Goal: Find specific page/section: Find specific page/section

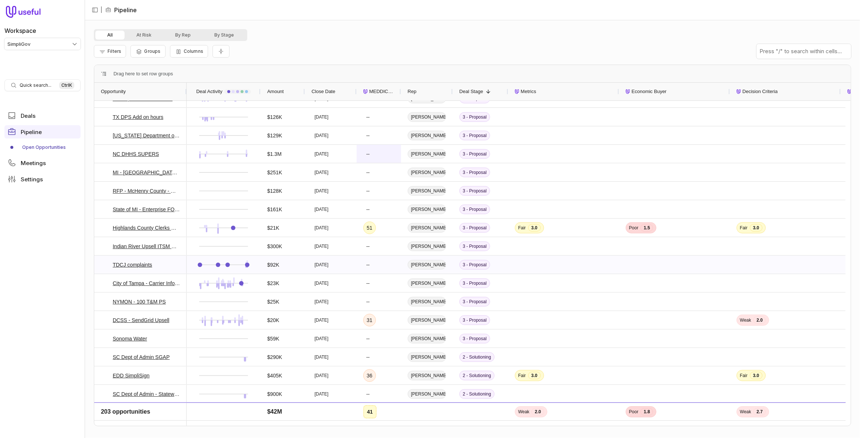
scroll to position [604, 0]
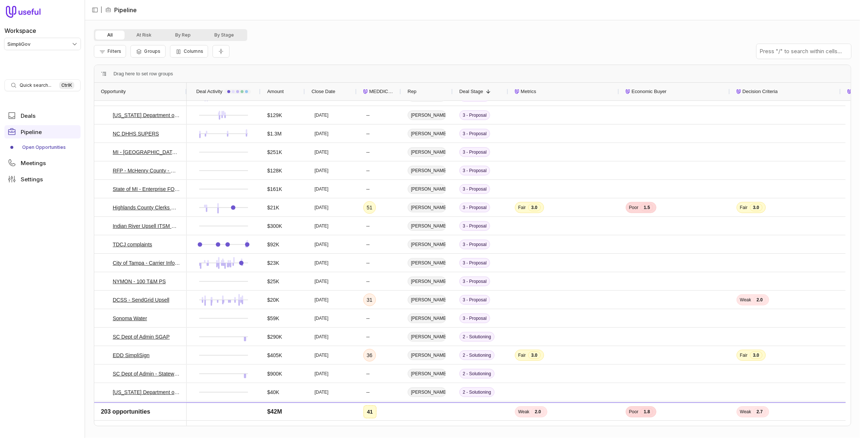
click at [385, 92] on span "MEDDICC Score" at bounding box center [381, 91] width 25 height 9
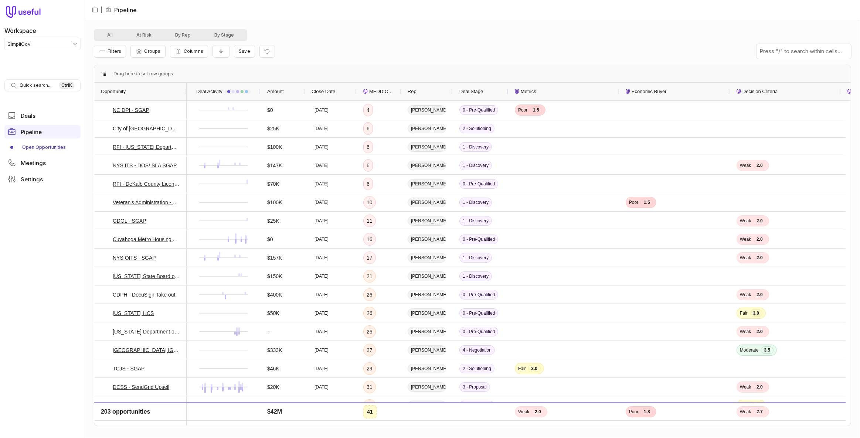
click at [385, 91] on span "MEDDICC Score" at bounding box center [381, 91] width 25 height 9
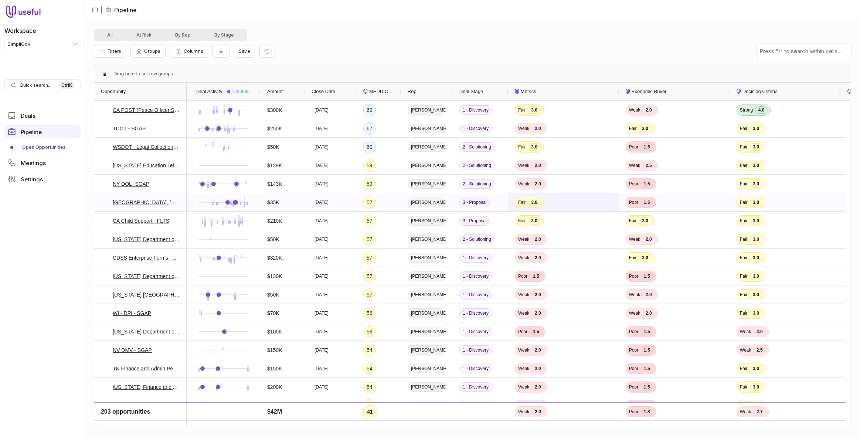
click at [562, 202] on span "Fair 3.0" at bounding box center [564, 202] width 98 height 17
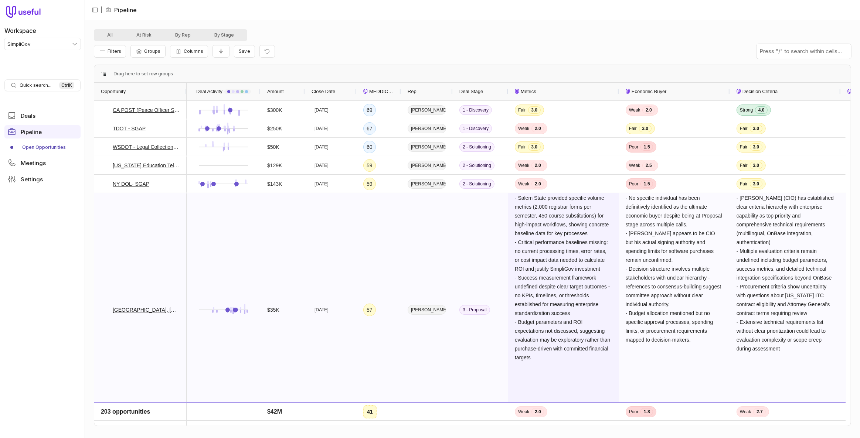
click at [544, 238] on span "- Salem State provided specific volume metrics (2,000 registrar forms per semes…" at bounding box center [563, 277] width 97 height 165
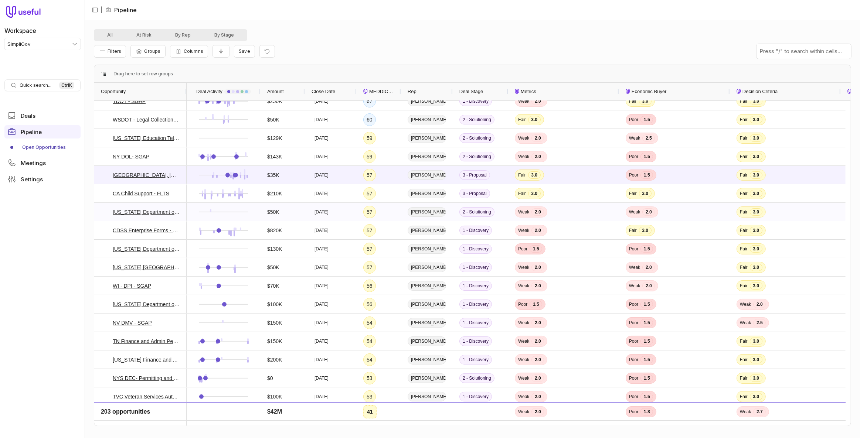
scroll to position [33, 0]
